Goal: Task Accomplishment & Management: Manage account settings

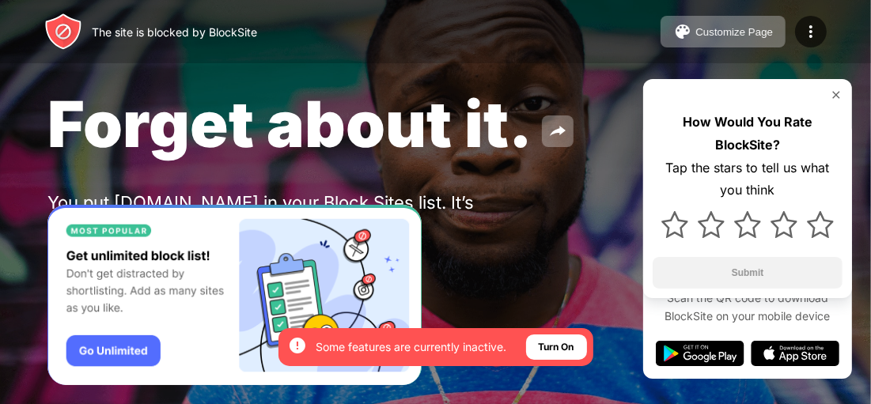
click at [822, 20] on div "Customize Page Edit Block List Redirect Customize Block Page Upgrade Password P…" at bounding box center [743, 32] width 166 height 32
click at [821, 30] on div at bounding box center [811, 32] width 32 height 32
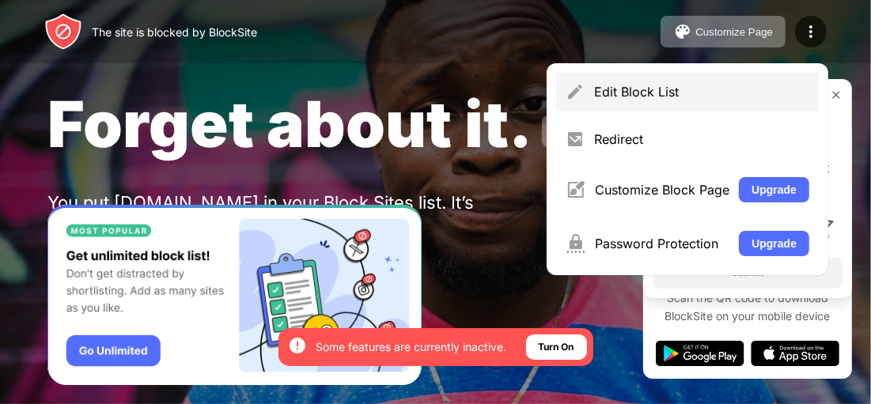
click at [621, 73] on div "Edit Block List" at bounding box center [687, 92] width 262 height 38
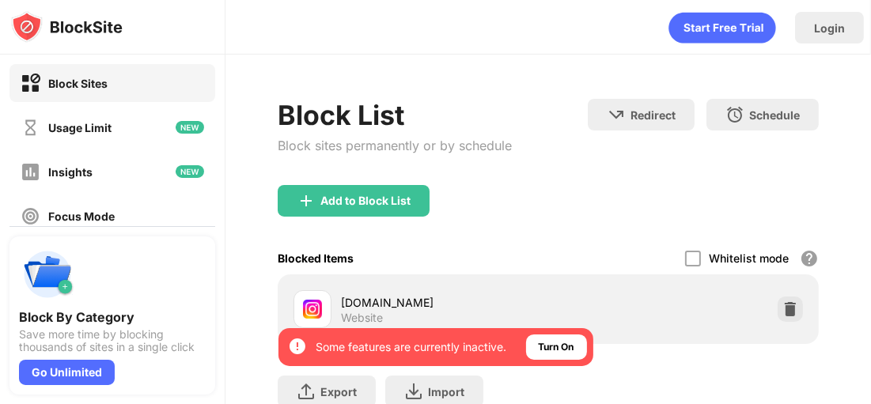
scroll to position [110, 0]
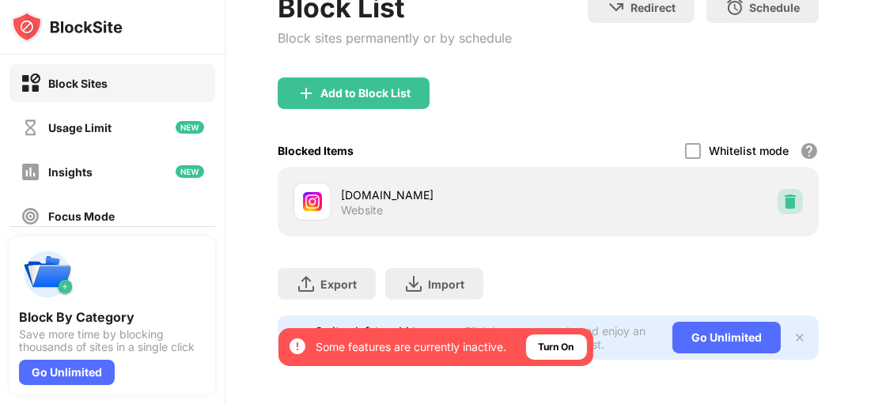
click at [787, 193] on div at bounding box center [789, 201] width 25 height 25
